Goal: Task Accomplishment & Management: Manage account settings

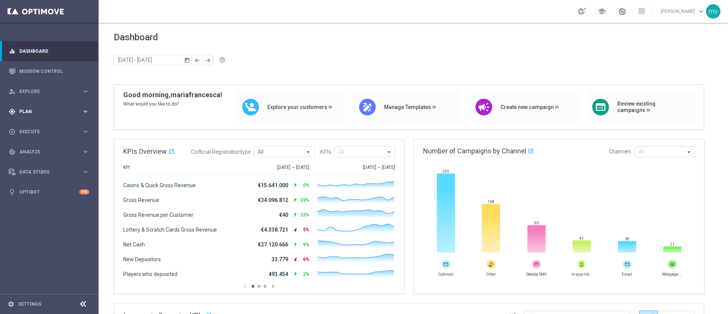
click at [45, 105] on div "gps_fixed Plan keyboard_arrow_right" at bounding box center [49, 111] width 98 height 20
click at [44, 126] on link "Target Groups" at bounding box center [49, 127] width 59 height 6
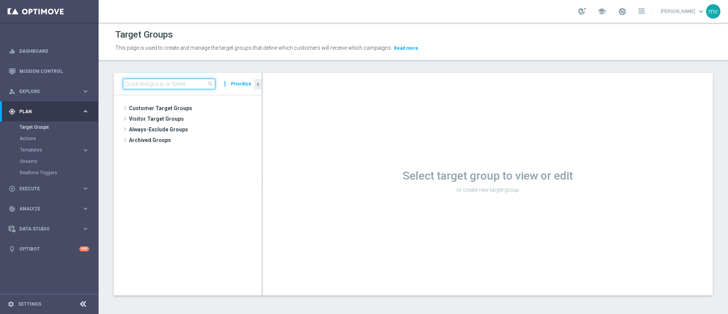
click at [173, 83] on input at bounding box center [169, 84] width 93 height 11
paste input "NEW 2025 Master Low Attivi"
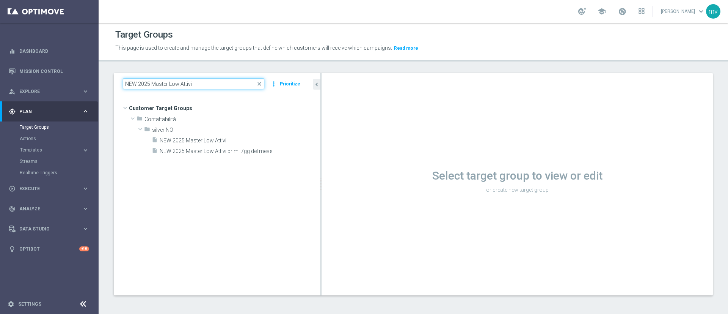
drag, startPoint x: 262, startPoint y: 152, endPoint x: 331, endPoint y: 167, distance: 70.3
click at [331, 167] on as-split "NEW 2025 Master Low Attivi close more_vert Prioritize Customer Target Groups li…" at bounding box center [413, 184] width 599 height 222
type input "NEW 2025 Master Low Attivi"
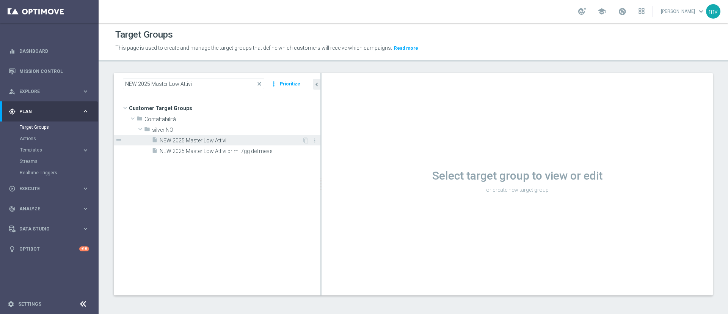
click at [234, 138] on span "NEW 2025 Master Low Attivi" at bounding box center [231, 140] width 143 height 6
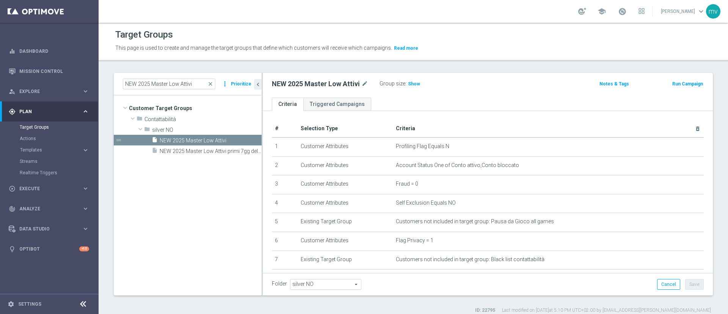
drag, startPoint x: 321, startPoint y: 174, endPoint x: 202, endPoint y: 159, distance: 119.7
click at [192, 163] on as-split "NEW 2025 Master Low Attivi close more_vert Prioritize Customer Target Groups li…" at bounding box center [413, 184] width 599 height 222
click at [415, 83] on span "Show" at bounding box center [414, 83] width 12 height 5
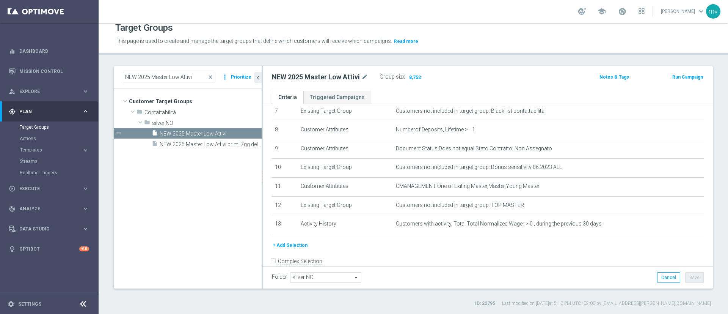
scroll to position [157, 0]
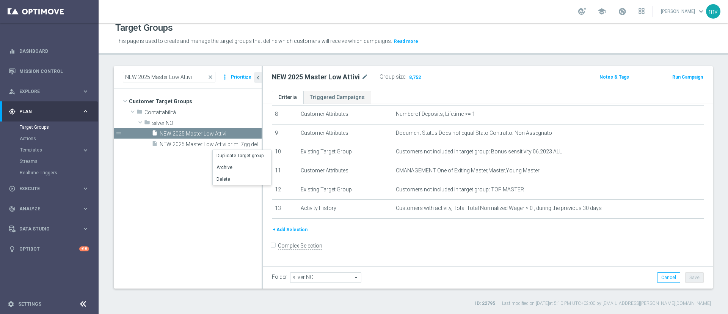
click at [196, 163] on tree-viewport "Customer Target Groups library_add create_new_folder folder" at bounding box center [188, 187] width 148 height 199
click at [284, 233] on button "+ Add Selection" at bounding box center [290, 229] width 36 height 8
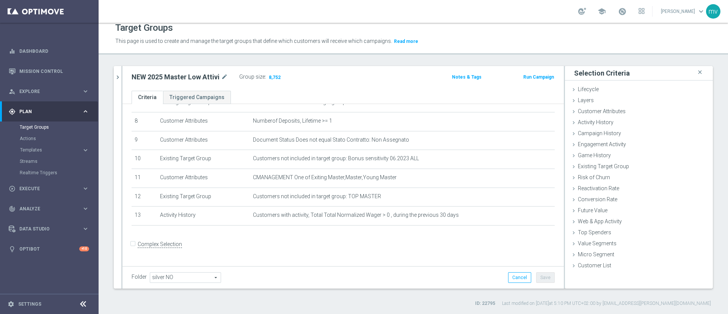
scroll to position [149, 0]
click at [608, 108] on span "Customer Attributes" at bounding box center [602, 111] width 48 height 6
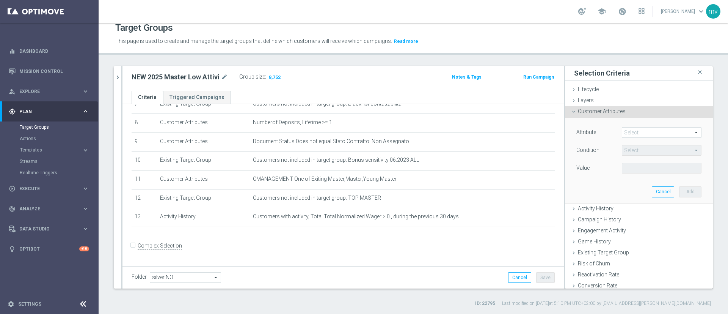
click at [634, 133] on span at bounding box center [661, 132] width 79 height 10
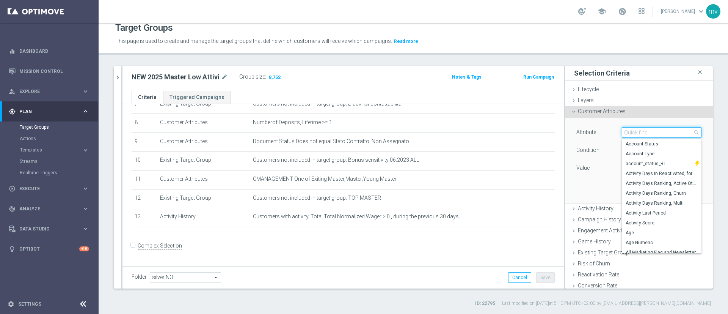
click at [622, 130] on input "search" at bounding box center [662, 132] width 80 height 11
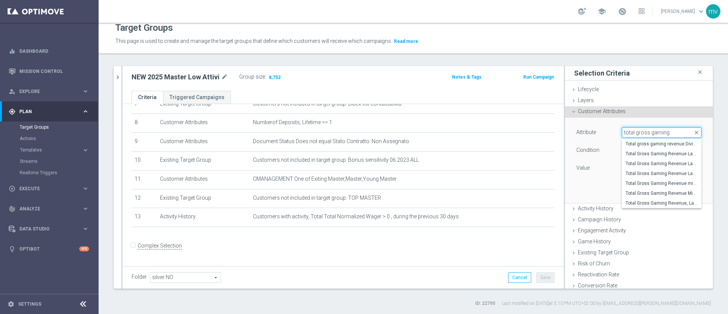
type input "total gross gaming"
click at [660, 174] on span "Total Gross Gaming Revenue Last 30 days" at bounding box center [662, 173] width 72 height 6
type input "Total Gross Gaming Revenue Last 30 days"
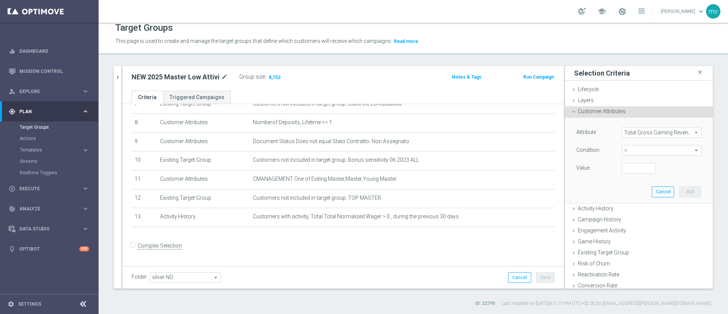
click at [622, 149] on span "=" at bounding box center [661, 150] width 79 height 10
click at [631, 208] on span ">=" at bounding box center [662, 211] width 72 height 6
type input ">="
click at [637, 164] on input "number" at bounding box center [639, 168] width 34 height 11
type input "150"
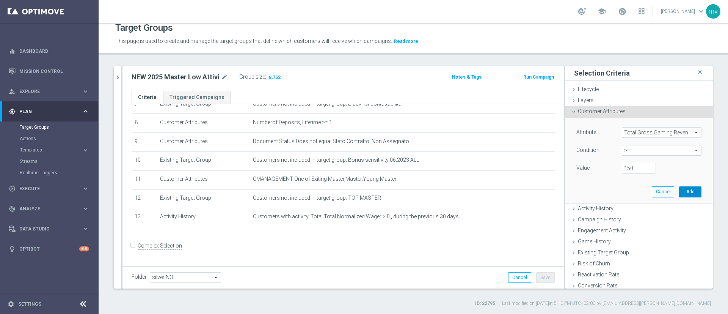
click at [679, 189] on button "Add" at bounding box center [690, 191] width 22 height 11
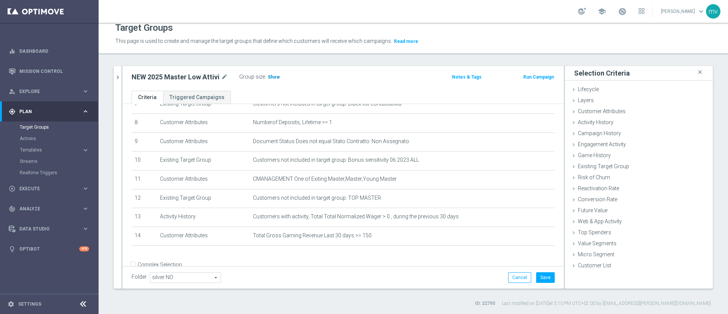
click at [272, 78] on span "Show" at bounding box center [274, 76] width 12 height 5
click at [696, 71] on div "Selection Criteria close" at bounding box center [639, 73] width 148 height 14
click at [696, 71] on icon "close" at bounding box center [700, 72] width 8 height 10
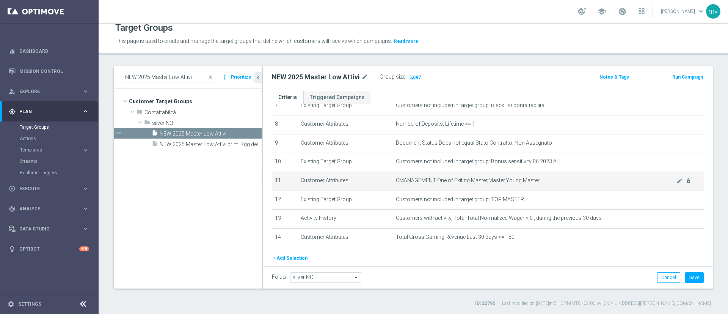
scroll to position [176, 0]
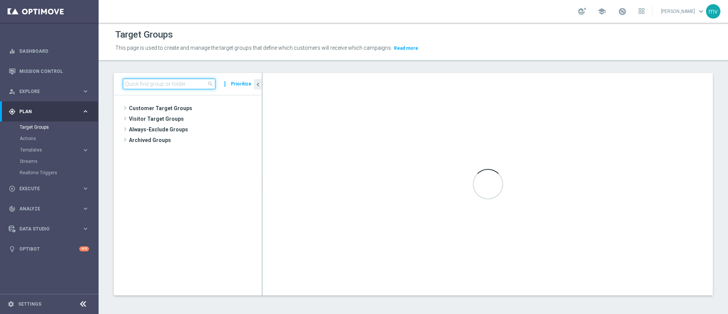
click at [187, 85] on input at bounding box center [169, 84] width 93 height 11
paste input "NEW 2025 Master Low Attivi"
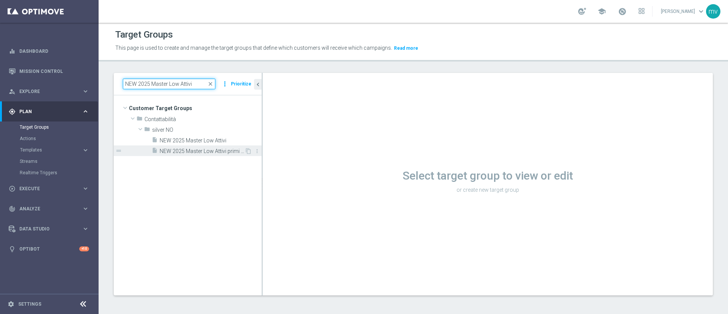
type input "NEW 2025 Master Low Attivi"
click at [217, 147] on div "insert_drive_file NEW 2025 Master Low Attivi primi 7gg del mese" at bounding box center [198, 150] width 93 height 11
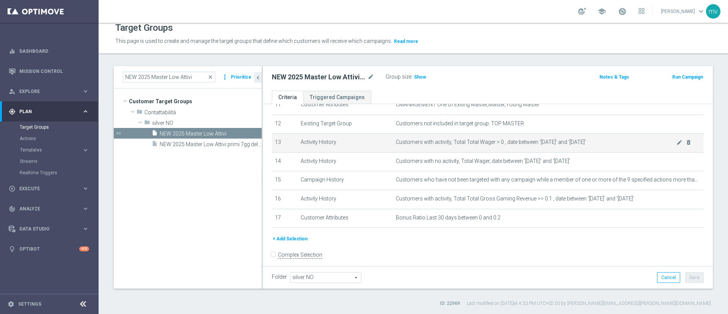
scroll to position [234, 0]
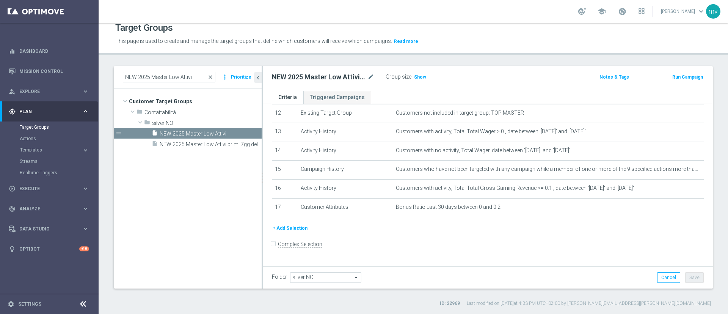
click at [210, 75] on span "close" at bounding box center [210, 77] width 6 height 6
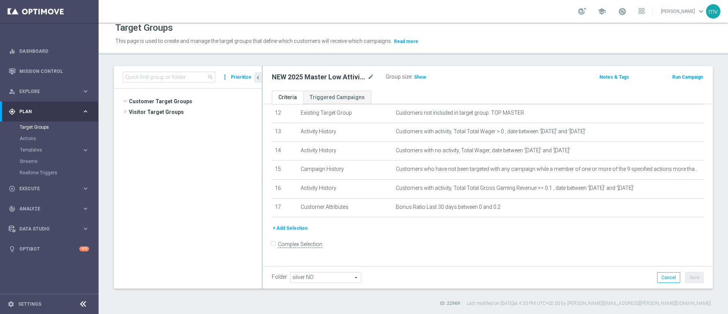
scroll to position [305, 0]
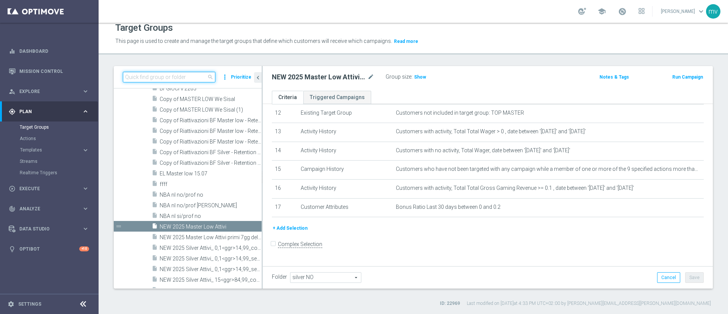
click at [192, 78] on input at bounding box center [169, 77] width 93 height 11
paste input "Silver Attivi_ ggr >=150_senza saldo"
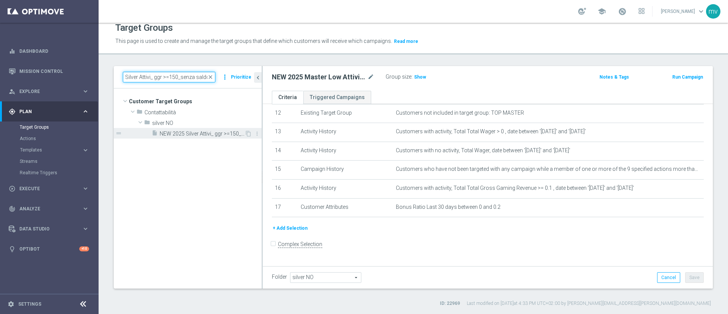
type input "Silver Attivi_ ggr >=150_senza saldo"
click at [183, 135] on span "NEW 2025 Silver Attivi_ ggr >=150_senza saldo" at bounding box center [202, 133] width 85 height 6
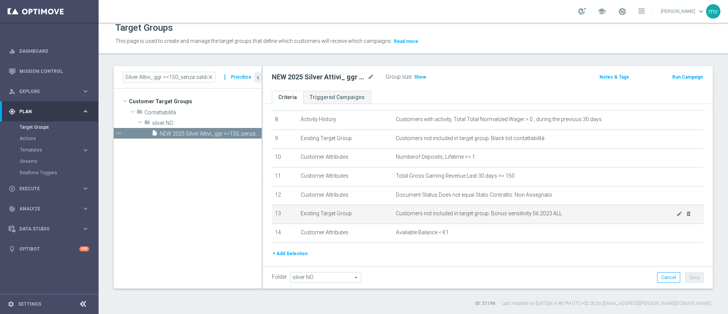
scroll to position [176, 0]
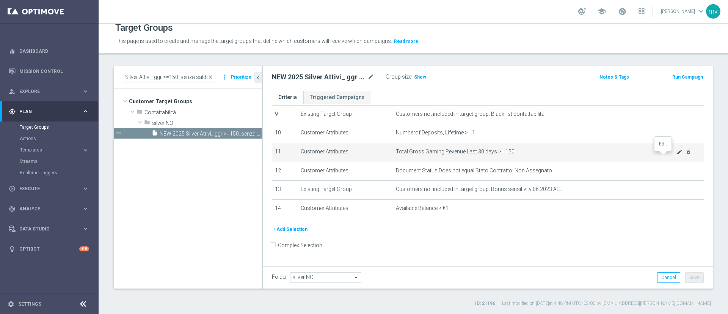
click at [677, 155] on icon "mode_edit" at bounding box center [680, 152] width 6 height 6
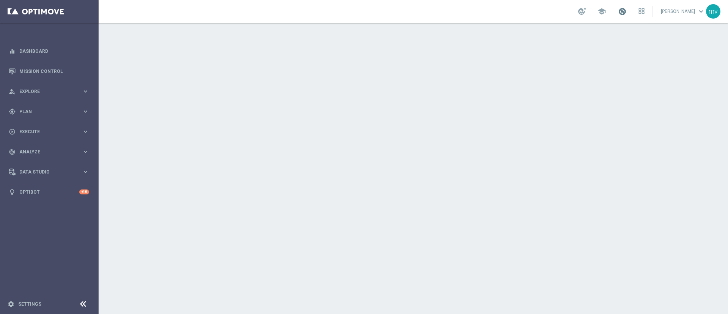
click at [618, 12] on span at bounding box center [622, 11] width 8 height 8
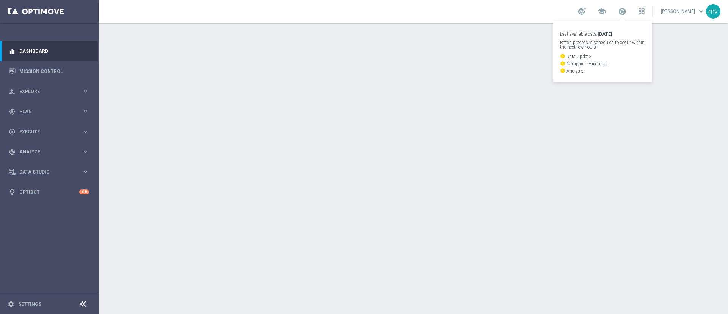
click at [518, 17] on div "school Last available data: 8 Oct 2025 Batch process is scheduled to occur with…" at bounding box center [414, 11] width 630 height 23
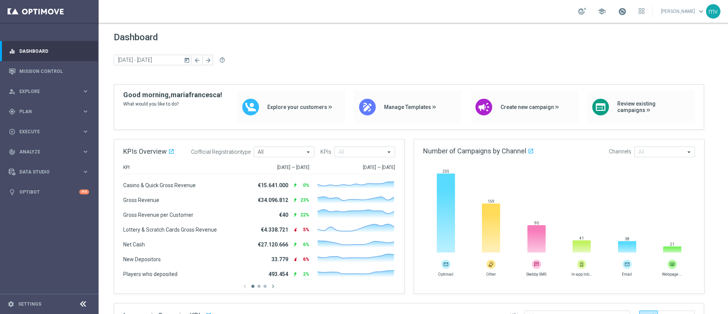
click at [618, 12] on span at bounding box center [622, 11] width 8 height 8
click at [309, 4] on div "school Last available data: 8 Oct 2025 Batch process is scheduled to occur with…" at bounding box center [414, 11] width 630 height 23
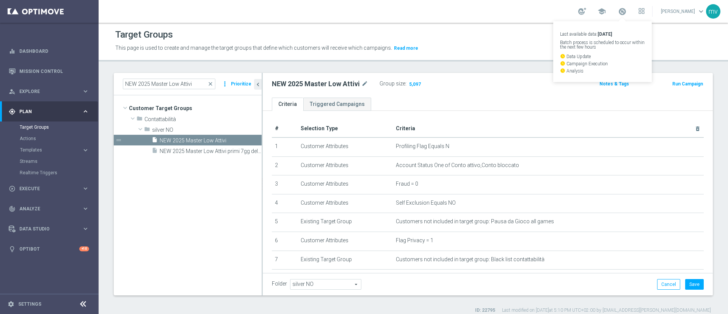
scroll to position [176, 0]
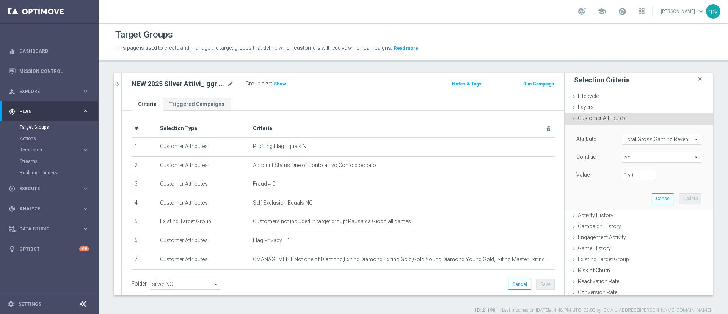
scroll to position [168, 0]
